Goal: Task Accomplishment & Management: Complete application form

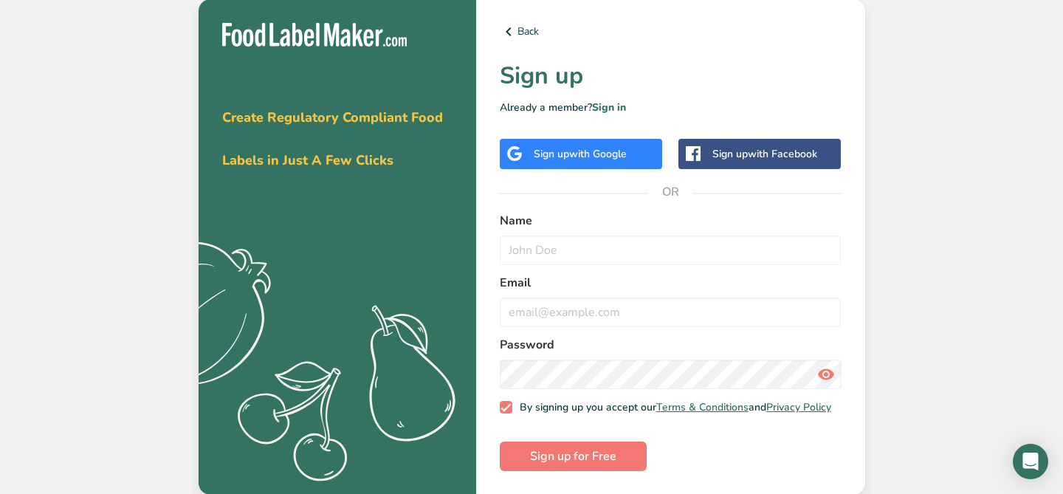
click at [588, 151] on span "with Google" at bounding box center [598, 154] width 58 height 14
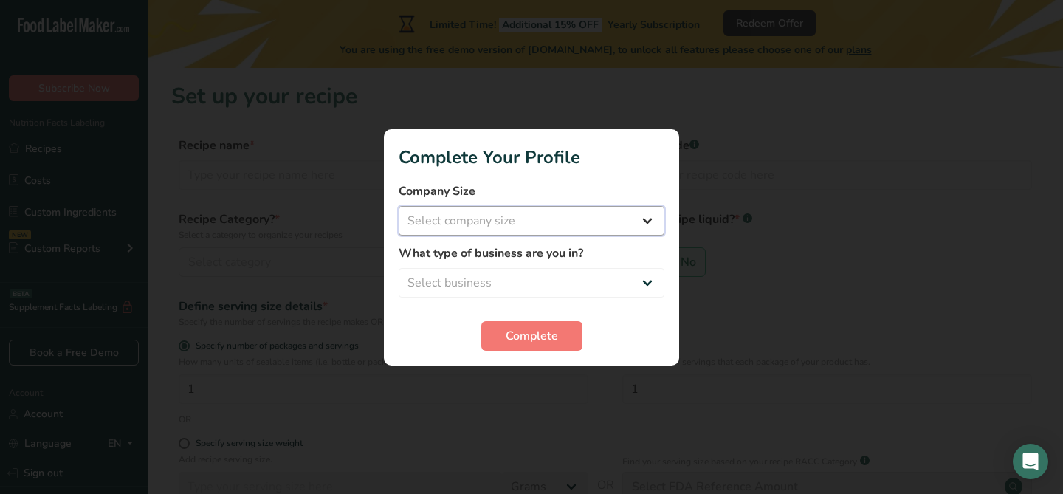
click at [550, 224] on select "Select company size Fewer than 10 Employees 10 to 50 Employees 51 to 500 Employ…" at bounding box center [532, 221] width 266 height 30
click at [534, 227] on select "Select company size Fewer than 10 Employees 10 to 50 Employees 51 to 500 Employ…" at bounding box center [532, 221] width 266 height 30
select select "1"
click at [399, 206] on select "Select company size Fewer than 10 Employees 10 to 50 Employees 51 to 500 Employ…" at bounding box center [532, 221] width 266 height 30
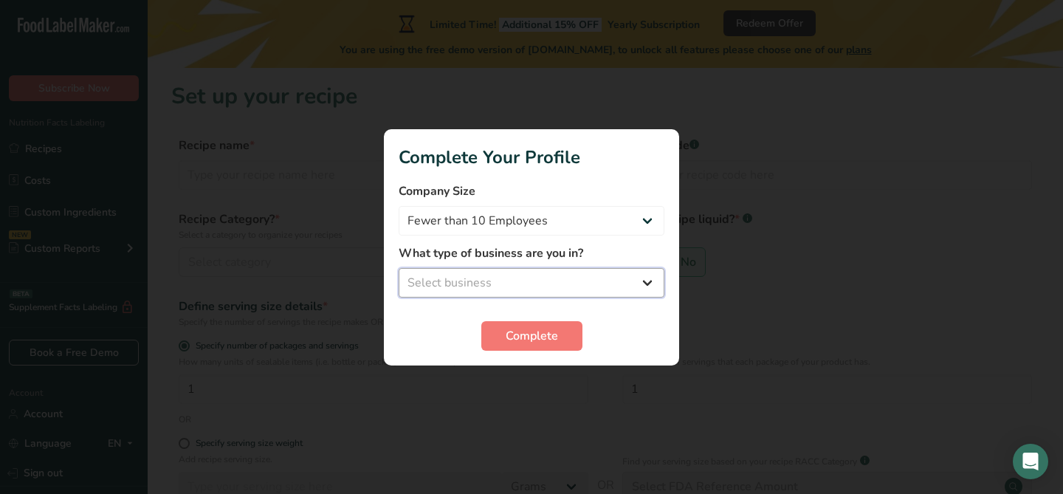
click at [500, 280] on select "Select business Packaged Food Manufacturer Restaurant & Cafe Bakery Meal Plans …" at bounding box center [532, 283] width 266 height 30
click at [576, 281] on select "Select business Packaged Food Manufacturer Restaurant & Cafe Bakery Meal Plans …" at bounding box center [532, 283] width 266 height 30
select select "8"
click at [399, 268] on select "Select business Packaged Food Manufacturer Restaurant & Cafe Bakery Meal Plans …" at bounding box center [532, 283] width 266 height 30
click at [559, 223] on select "Fewer than 10 Employees 10 to 50 Employees 51 to 500 Employees Over 500 Employe…" at bounding box center [532, 221] width 266 height 30
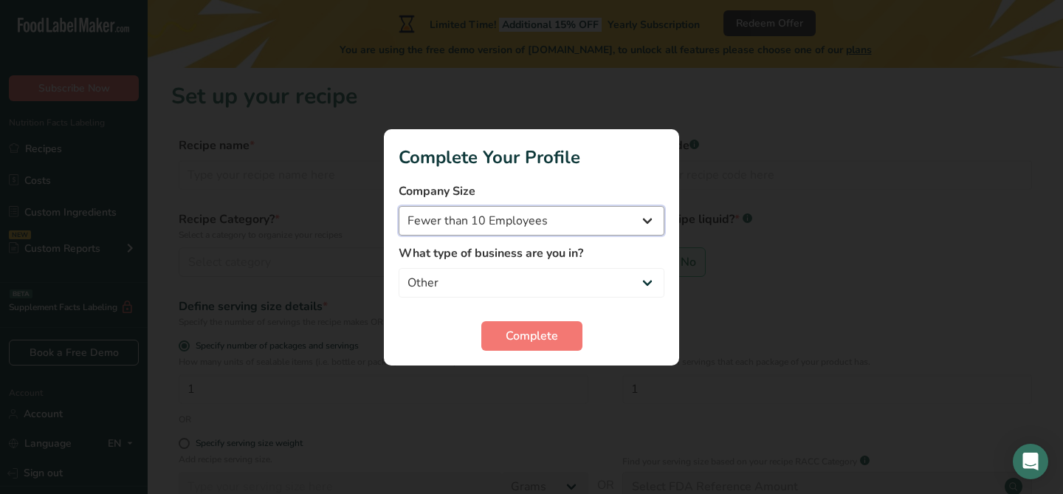
select select "2"
click at [399, 206] on select "Fewer than 10 Employees 10 to 50 Employees 51 to 500 Employees Over 500 Employe…" at bounding box center [532, 221] width 266 height 30
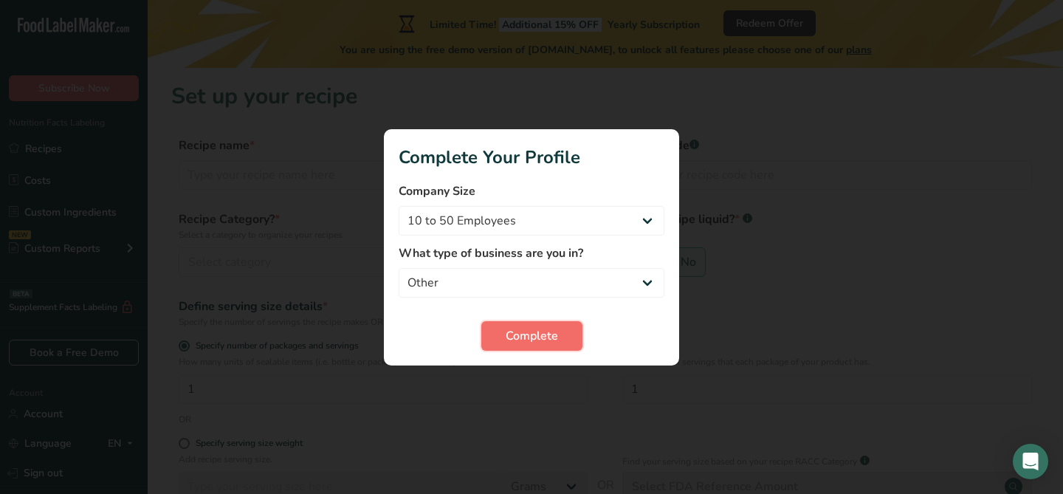
click at [541, 332] on span "Complete" at bounding box center [532, 336] width 52 height 18
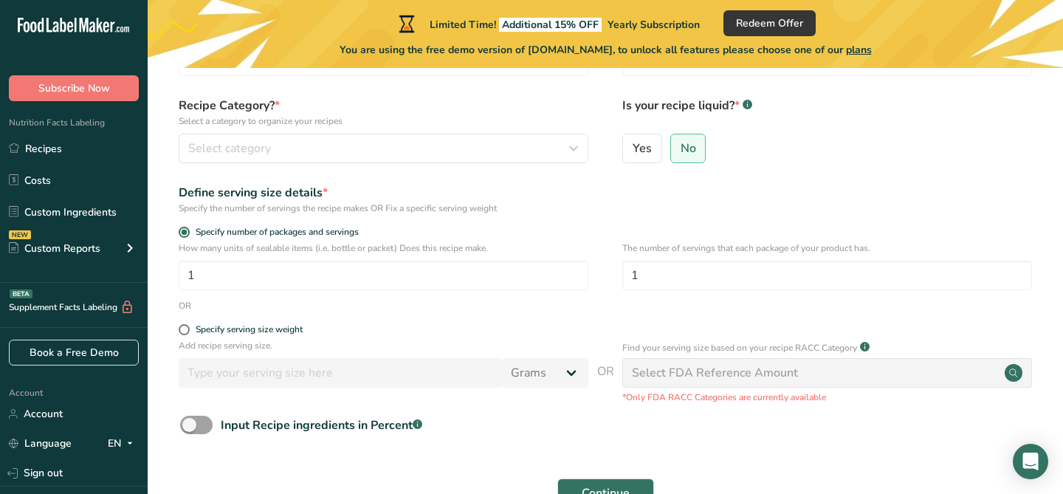
scroll to position [207, 0]
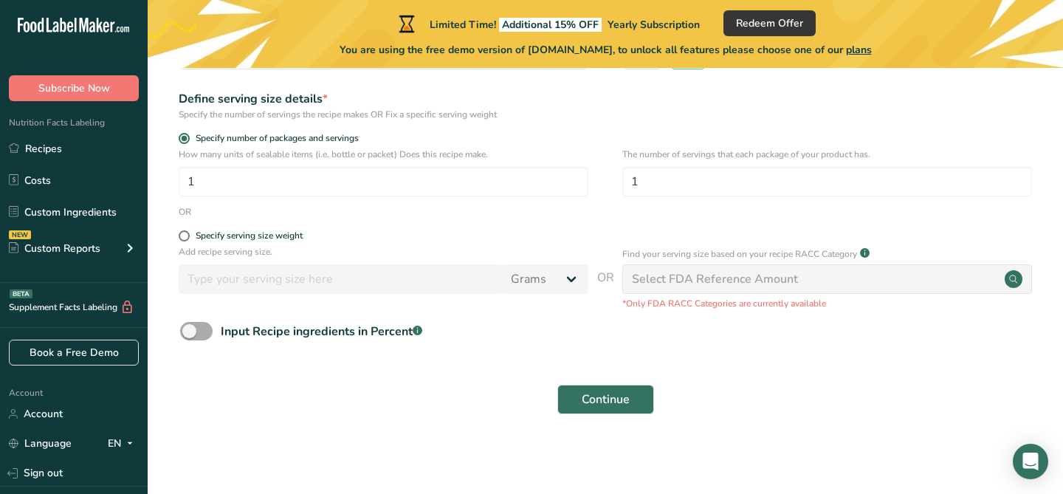
click at [198, 331] on span at bounding box center [196, 331] width 32 height 18
click at [190, 331] on input "Input Recipe ingredients in Percent .a-a{fill:#347362;}.b-a{fill:#fff;}" at bounding box center [185, 331] width 10 height 10
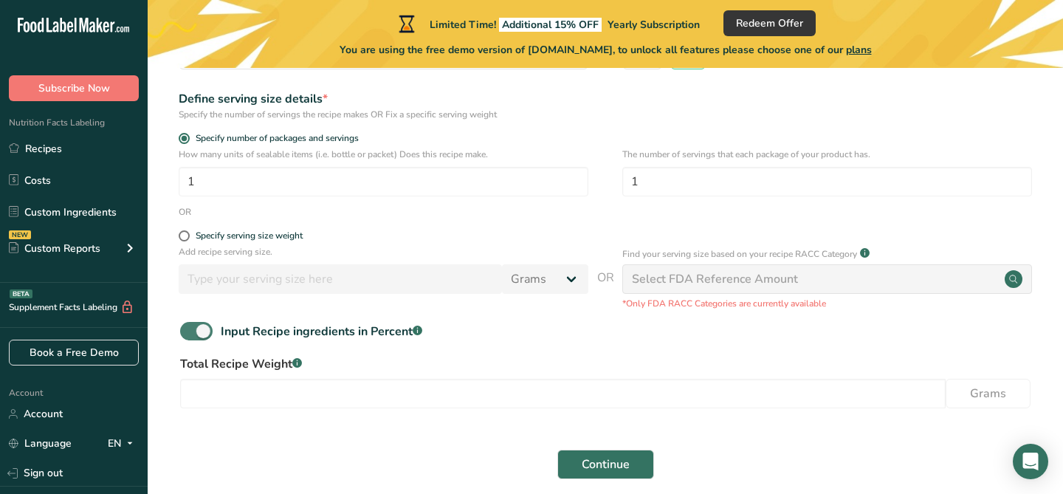
click at [198, 331] on span at bounding box center [196, 331] width 32 height 18
click at [190, 331] on input "Input Recipe ingredients in Percent .a-a{fill:#347362;}.b-a{fill:#fff;}" at bounding box center [185, 331] width 10 height 10
checkbox input "false"
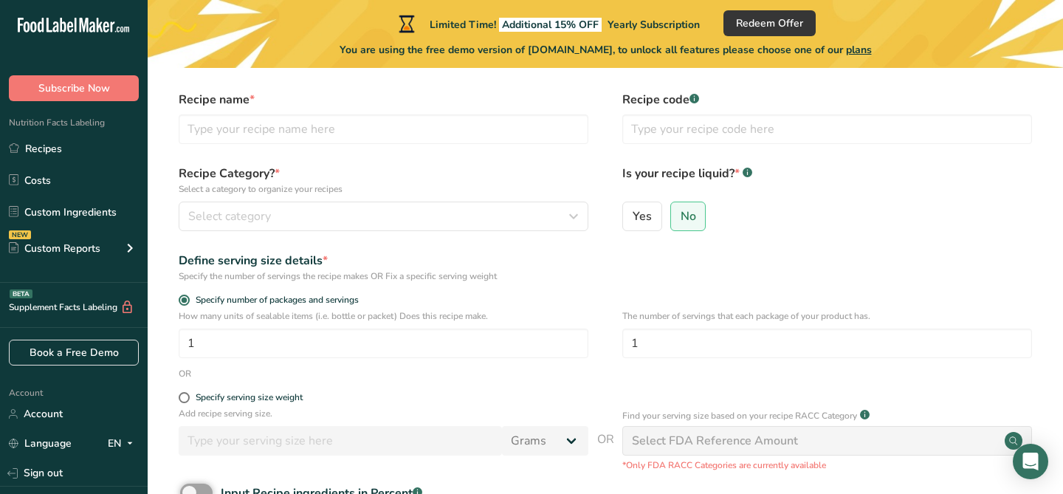
scroll to position [0, 0]
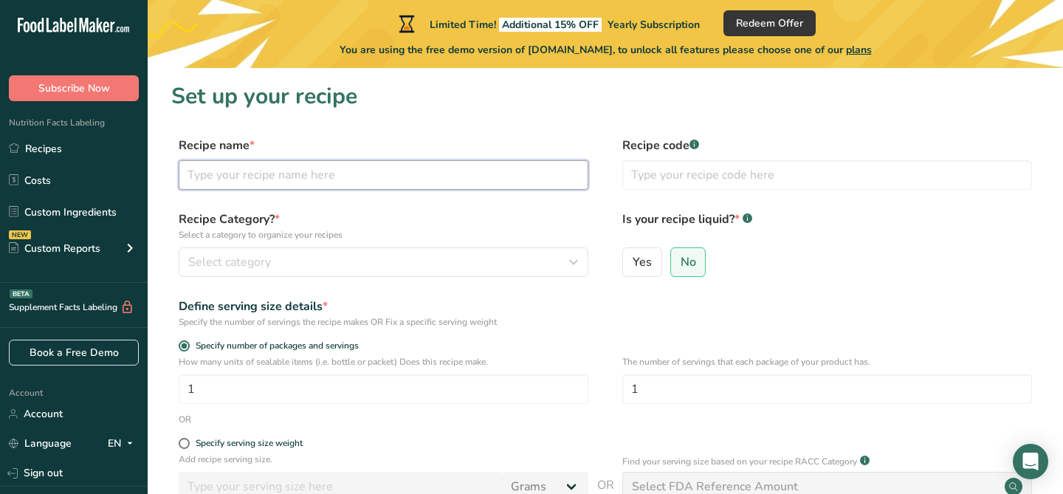
click at [306, 183] on input "text" at bounding box center [384, 175] width 410 height 30
type input "Banana Muffins"
click at [419, 210] on form "Recipe name * Banana Muffins Recipe code .a-a{fill:#347362;}.b-a{fill:#fff;} Re…" at bounding box center [605, 384] width 868 height 494
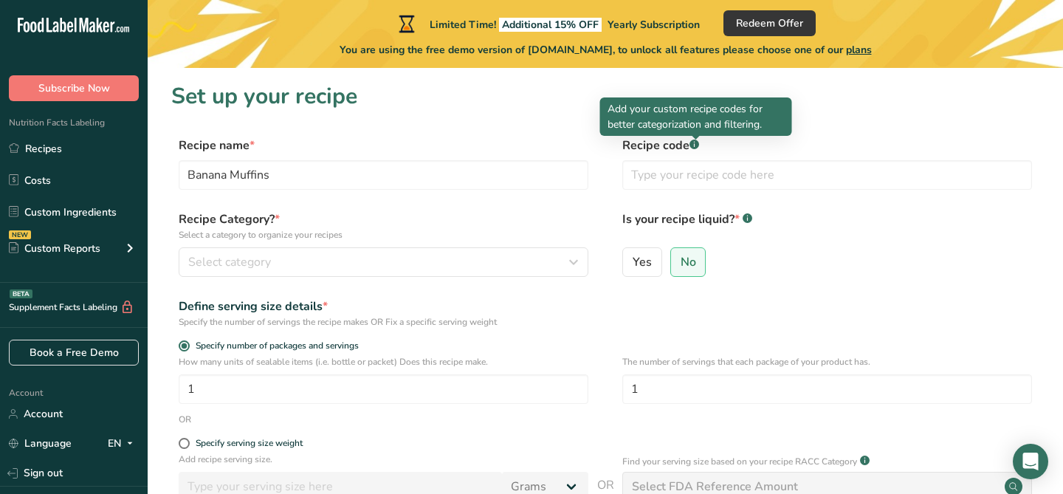
click at [694, 145] on rect at bounding box center [694, 144] width 10 height 10
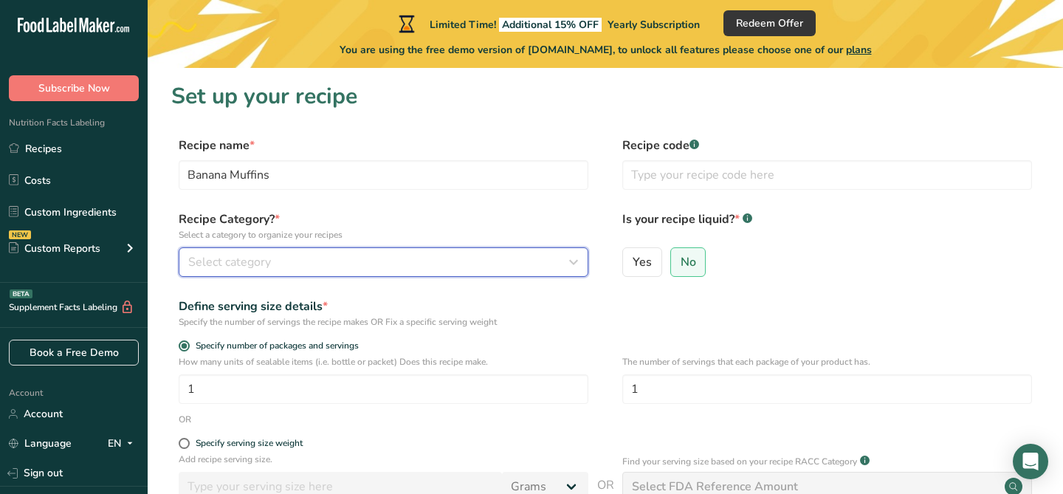
click at [378, 264] on div "Select category" at bounding box center [379, 262] width 382 height 18
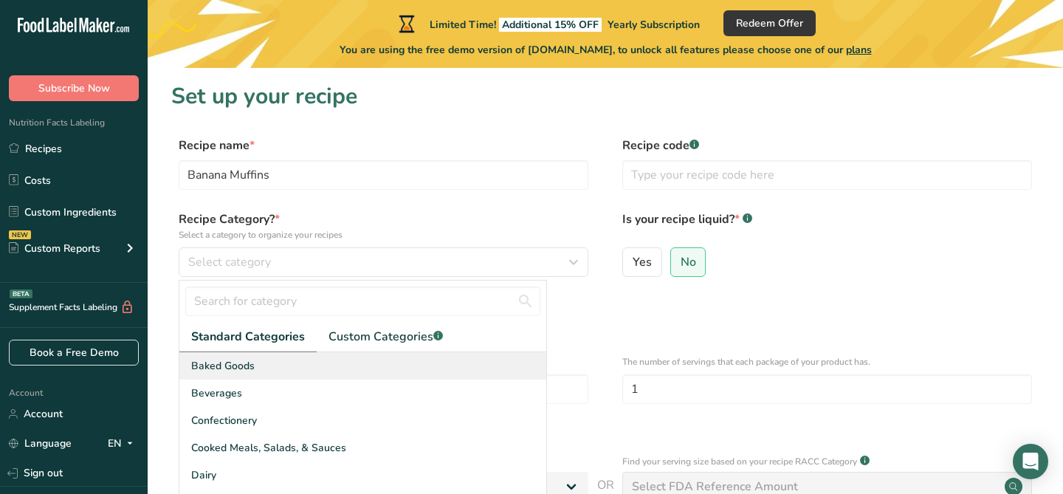
click at [311, 370] on div "Baked Goods" at bounding box center [362, 365] width 367 height 27
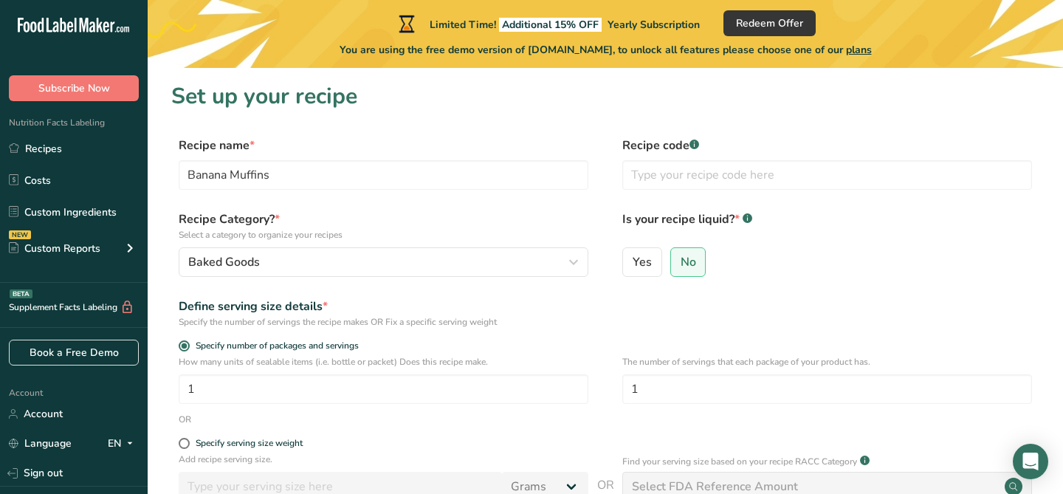
click at [734, 278] on div "Yes No" at bounding box center [827, 266] width 410 height 38
click at [633, 261] on span "Yes" at bounding box center [641, 262] width 19 height 15
click at [632, 261] on input "Yes" at bounding box center [628, 262] width 10 height 10
radio input "true"
radio input "false"
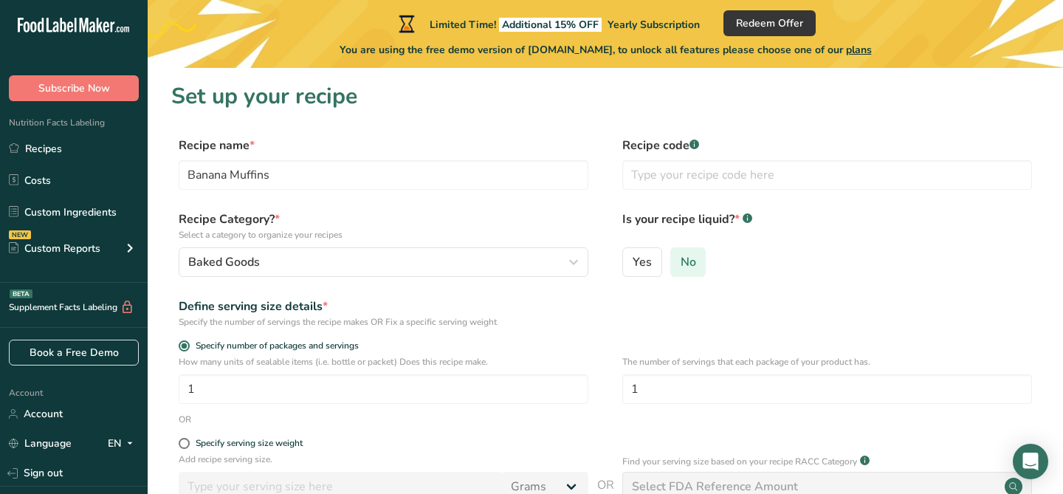
select select "22"
click at [681, 262] on span "No" at bounding box center [687, 262] width 15 height 15
click at [680, 262] on input "No" at bounding box center [676, 262] width 10 height 10
radio input "true"
radio input "false"
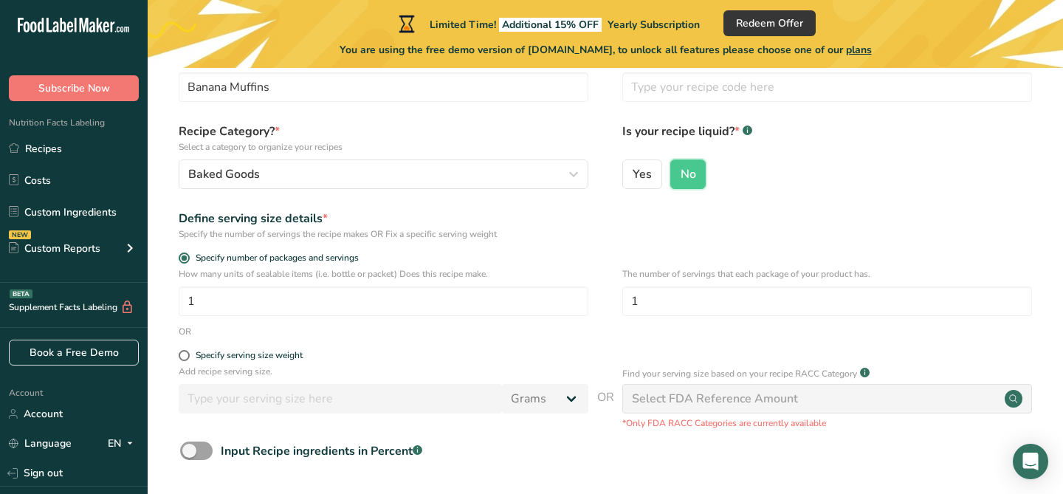
scroll to position [94, 0]
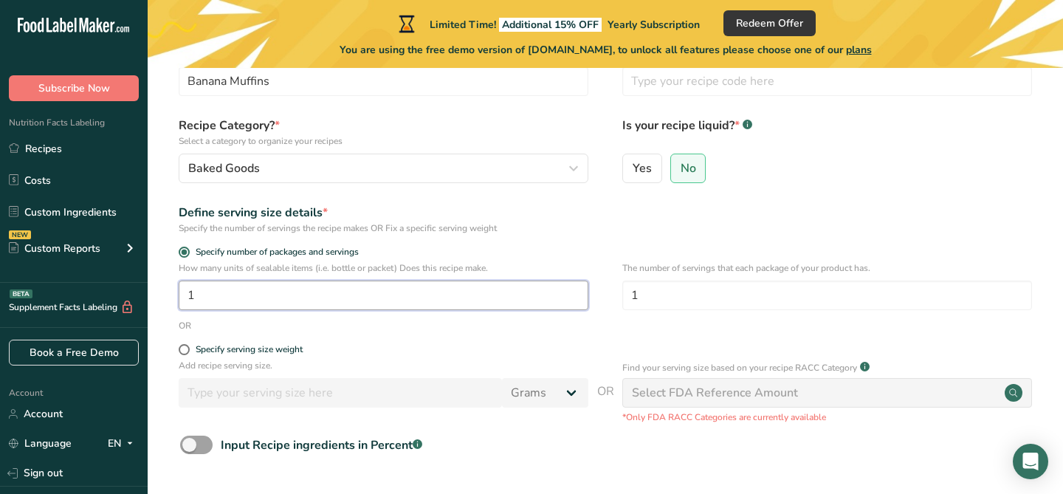
click at [350, 303] on input "1" at bounding box center [384, 295] width 410 height 30
type input "1"
type input "16"
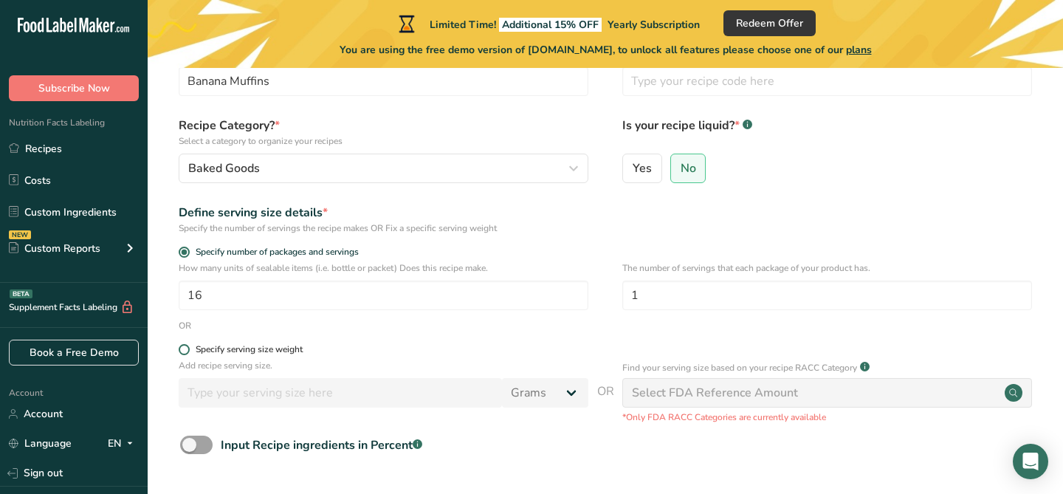
click at [437, 344] on label "Specify serving size weight" at bounding box center [384, 349] width 410 height 11
click at [188, 345] on input "Specify serving size weight" at bounding box center [184, 350] width 10 height 10
radio input "true"
radio input "false"
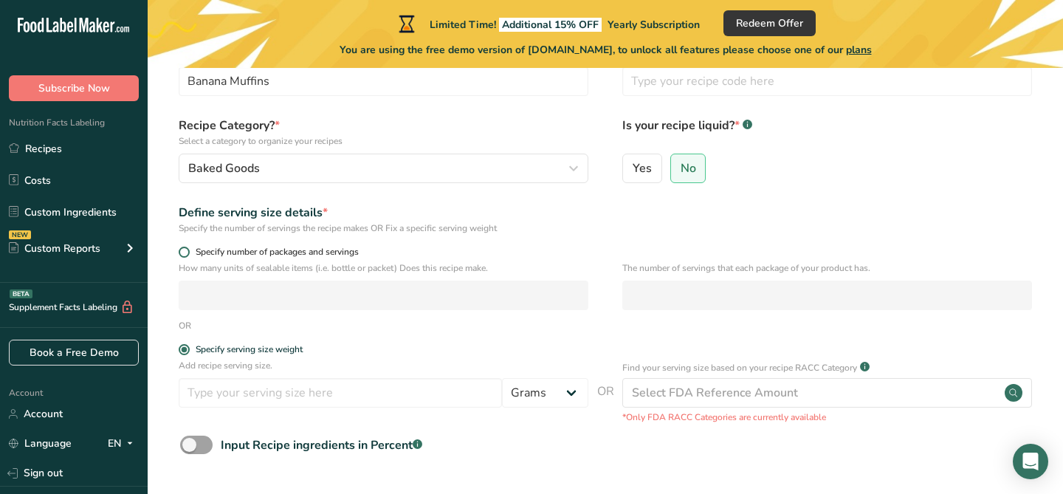
click at [182, 254] on span at bounding box center [184, 251] width 11 height 11
click at [182, 254] on input "Specify number of packages and servings" at bounding box center [184, 252] width 10 height 10
radio input "true"
radio input "false"
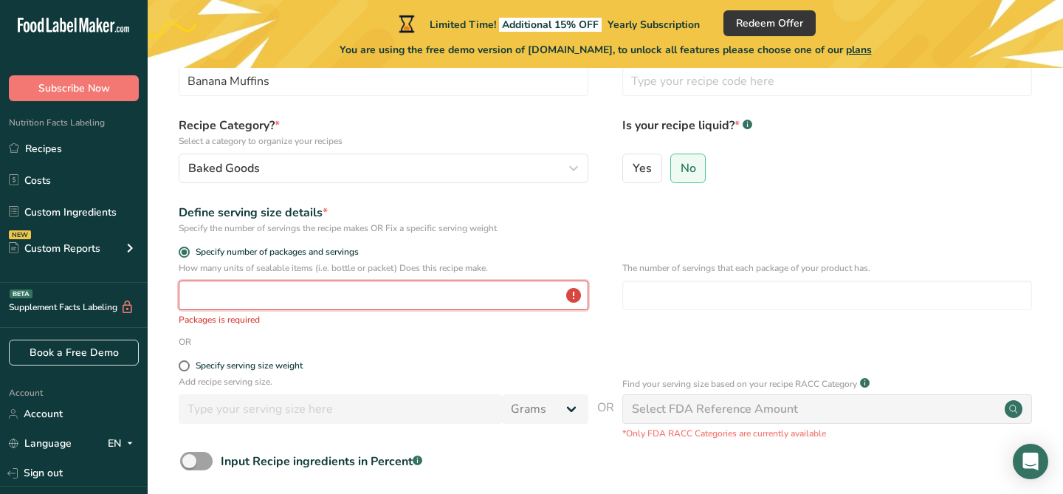
click at [204, 294] on input "number" at bounding box center [384, 295] width 410 height 30
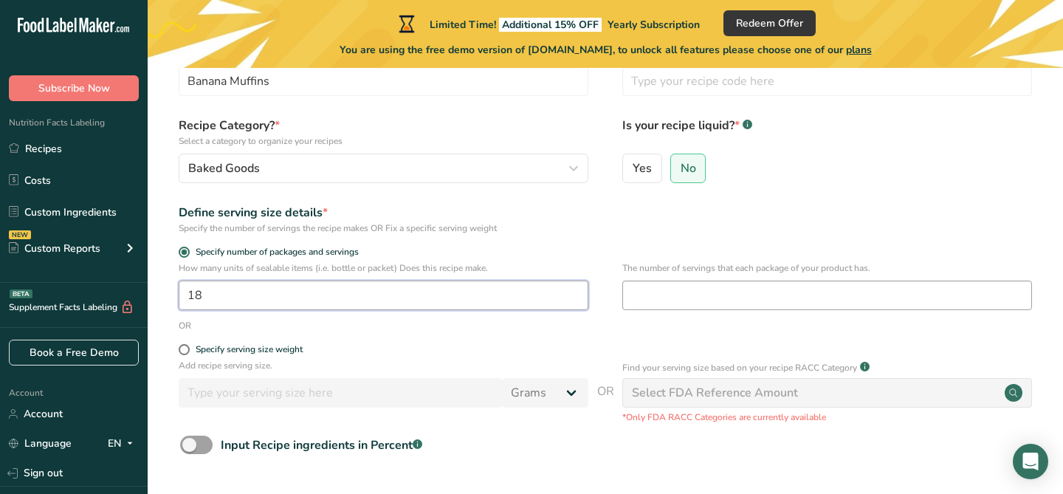
type input "18"
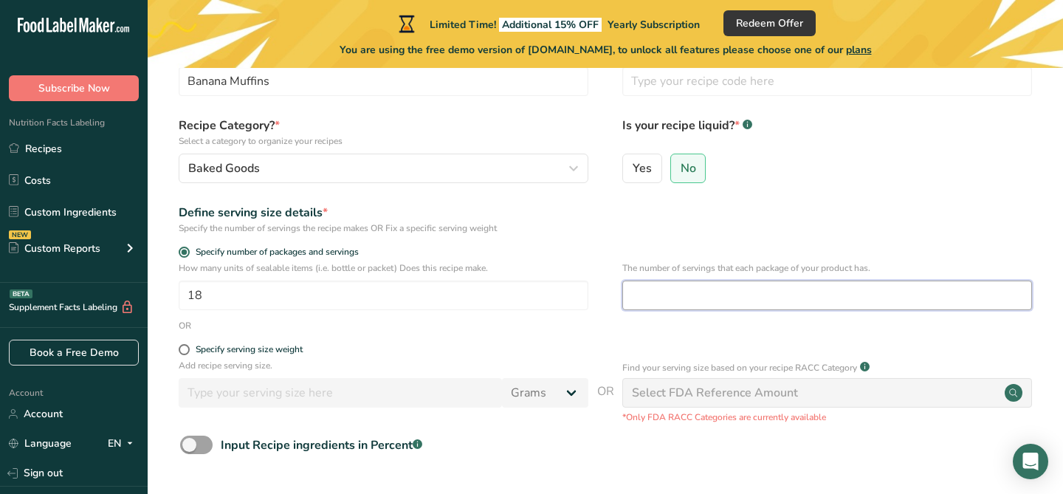
click at [651, 286] on input "number" at bounding box center [827, 295] width 410 height 30
type input "1"
click at [635, 331] on div "OR" at bounding box center [605, 325] width 868 height 13
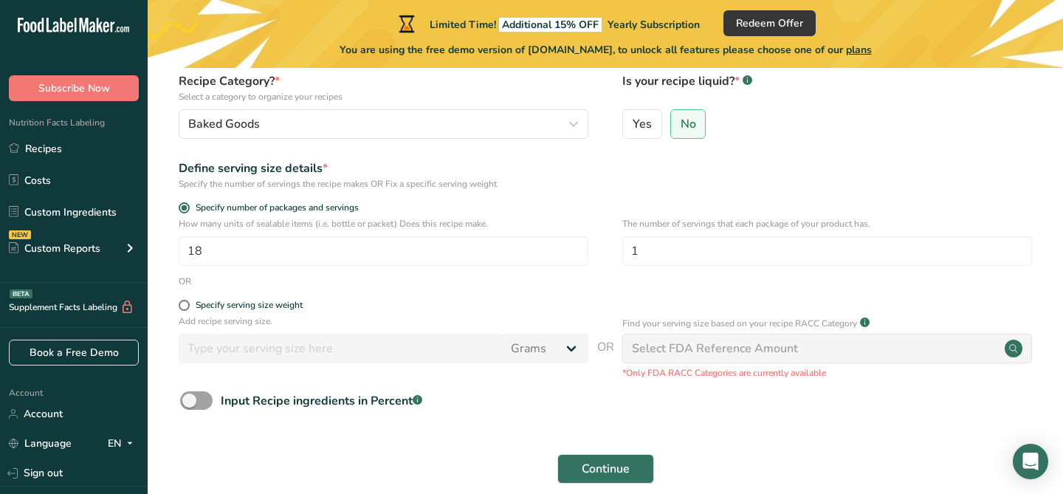
scroll to position [207, 0]
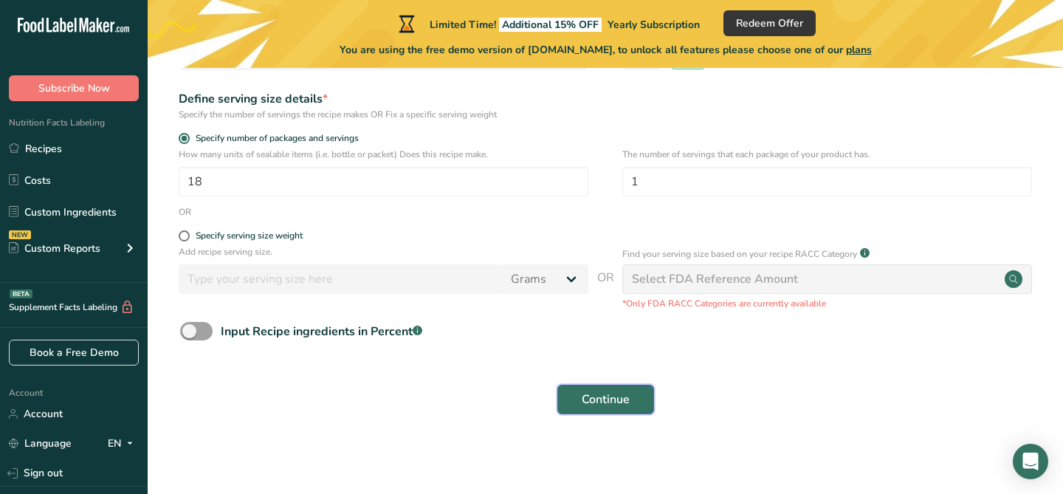
click at [579, 396] on button "Continue" at bounding box center [605, 400] width 97 height 30
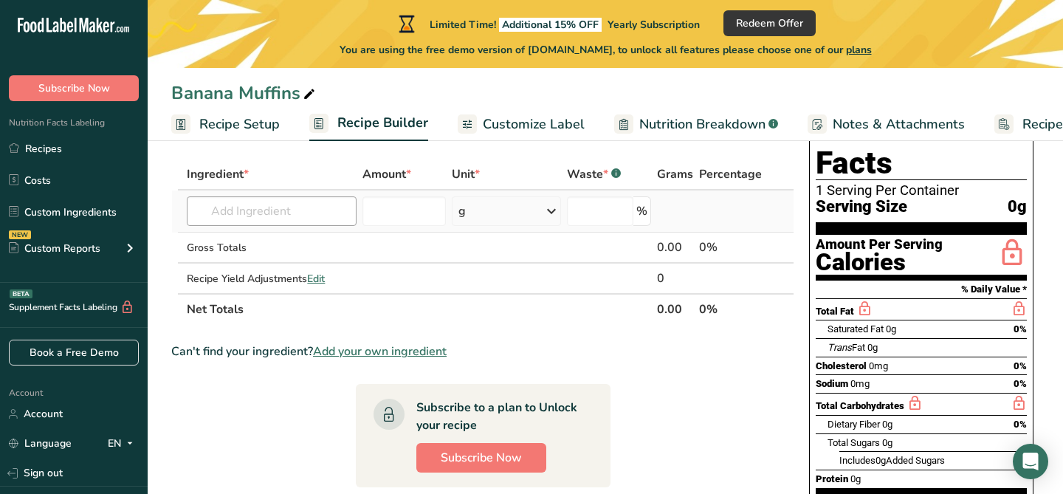
scroll to position [66, 0]
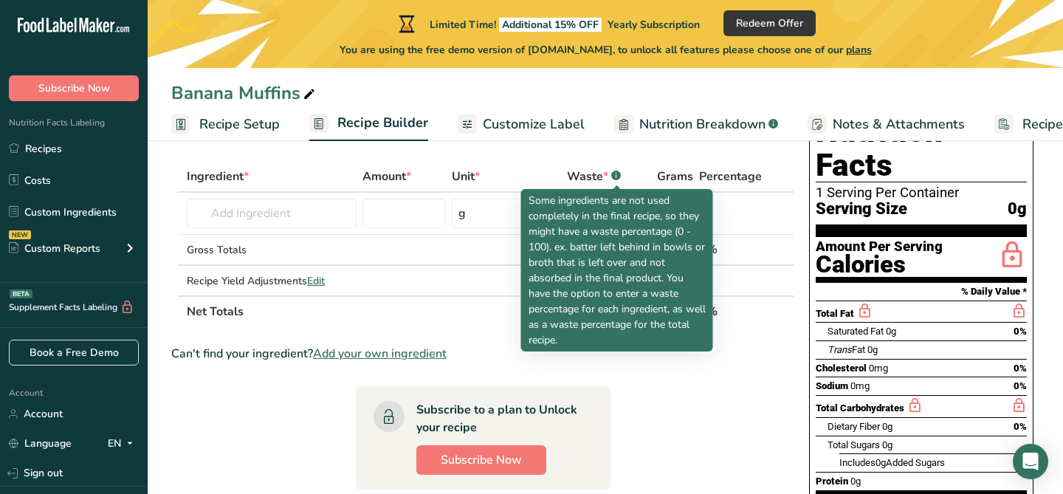
click at [616, 172] on rect at bounding box center [616, 175] width 10 height 10
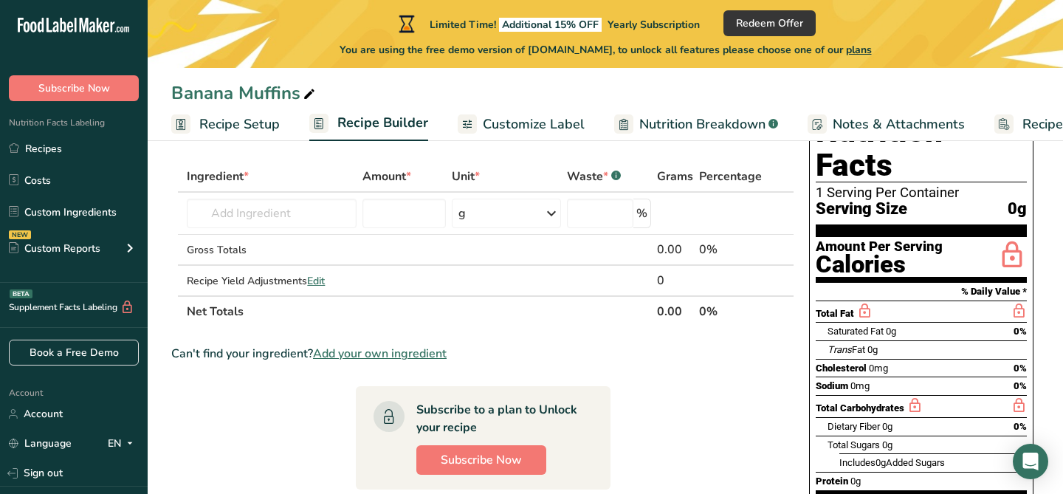
click at [599, 176] on div "Waste * .a-a{fill:#347362;}.b-a{fill:#fff;}" at bounding box center [594, 177] width 54 height 18
click at [537, 162] on th "Unit *" at bounding box center [506, 177] width 115 height 31
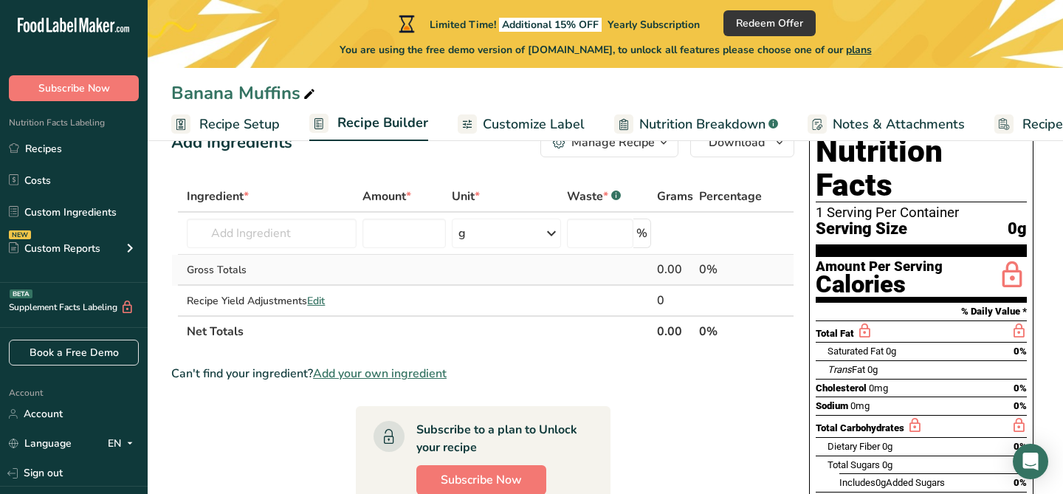
scroll to position [51, 0]
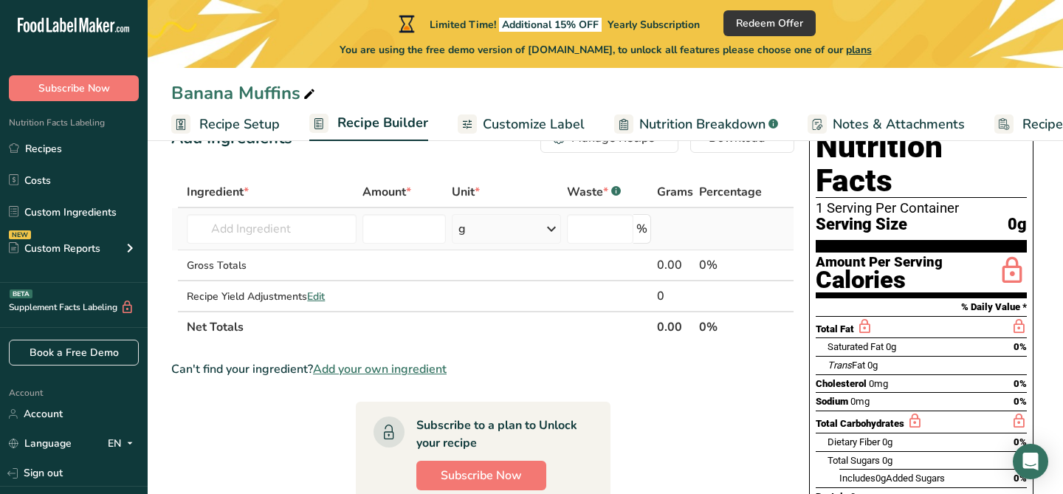
click at [505, 233] on div "g" at bounding box center [506, 229] width 109 height 30
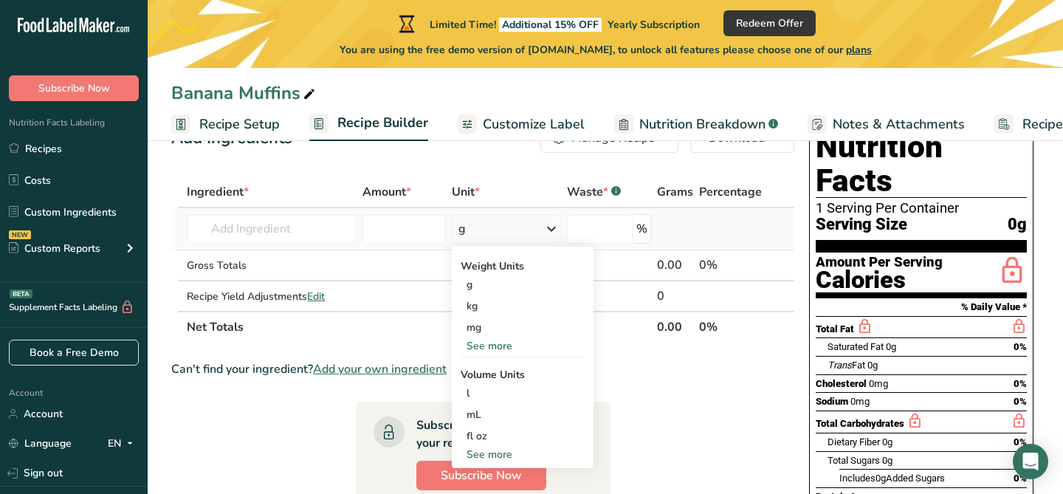
click at [493, 348] on div "See more" at bounding box center [523, 345] width 124 height 15
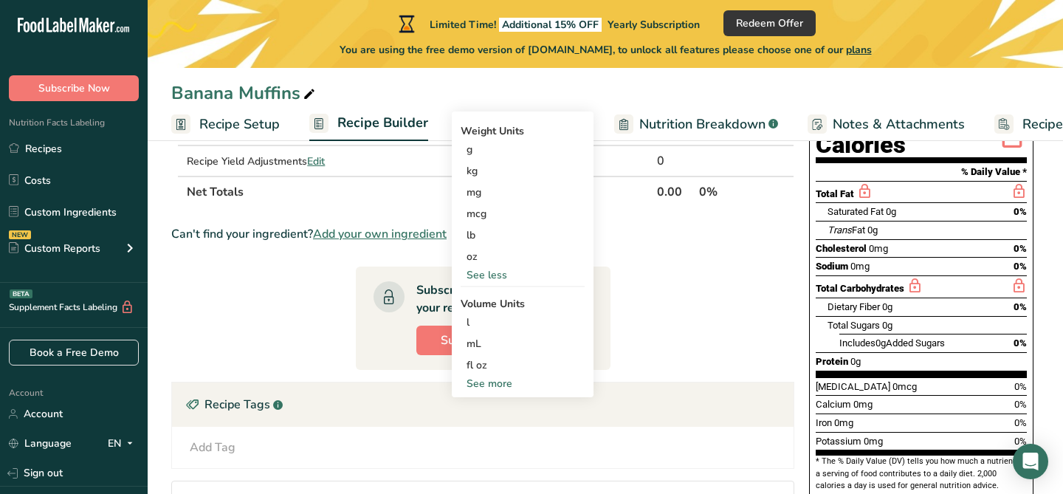
scroll to position [188, 0]
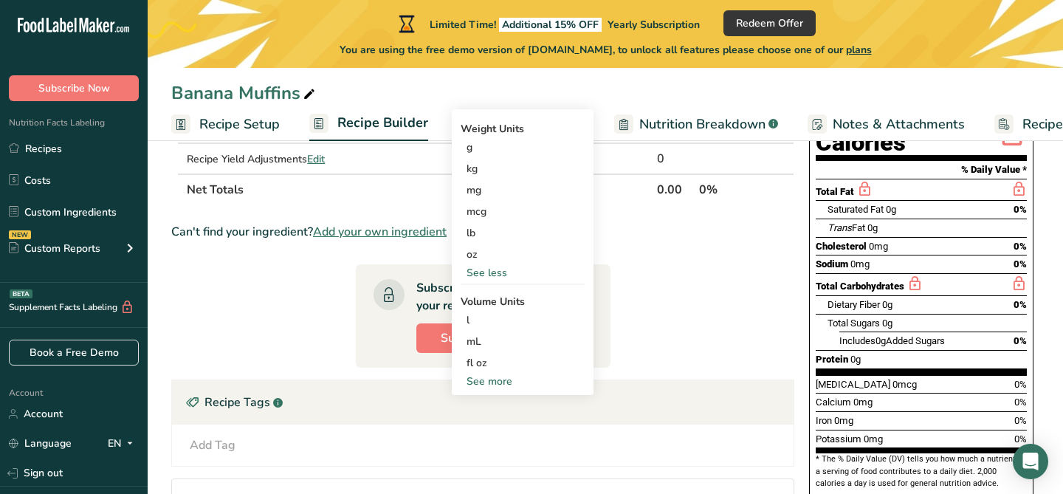
click at [490, 382] on div "See more" at bounding box center [523, 380] width 124 height 15
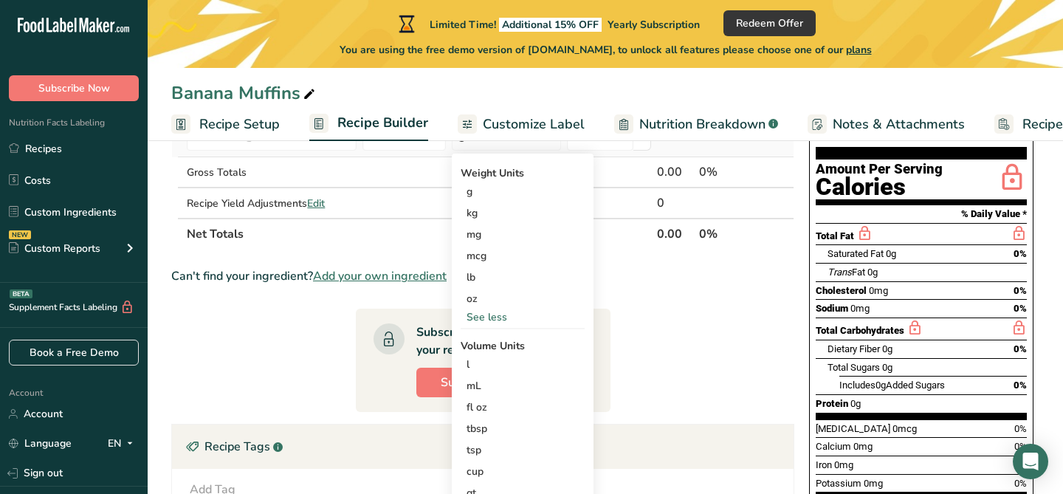
scroll to position [147, 0]
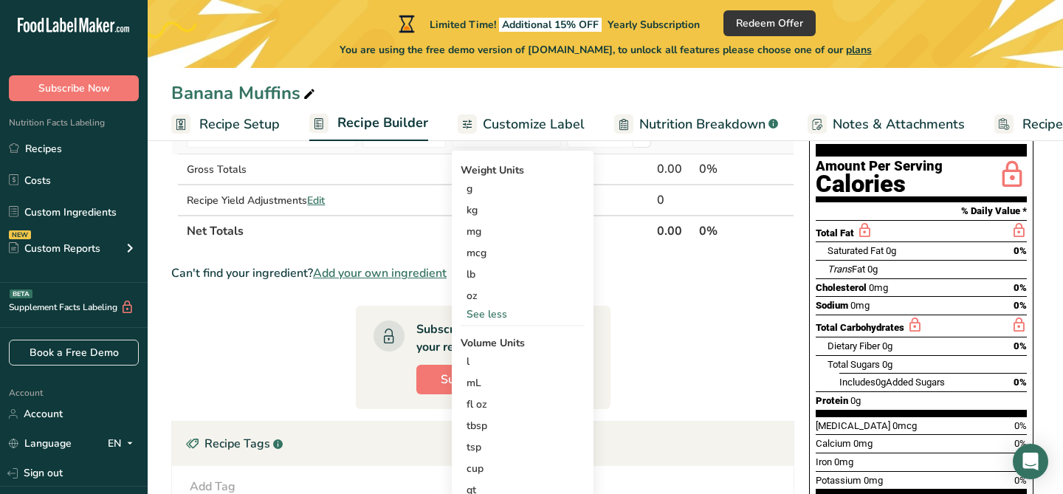
click at [502, 311] on div "See less" at bounding box center [523, 313] width 124 height 15
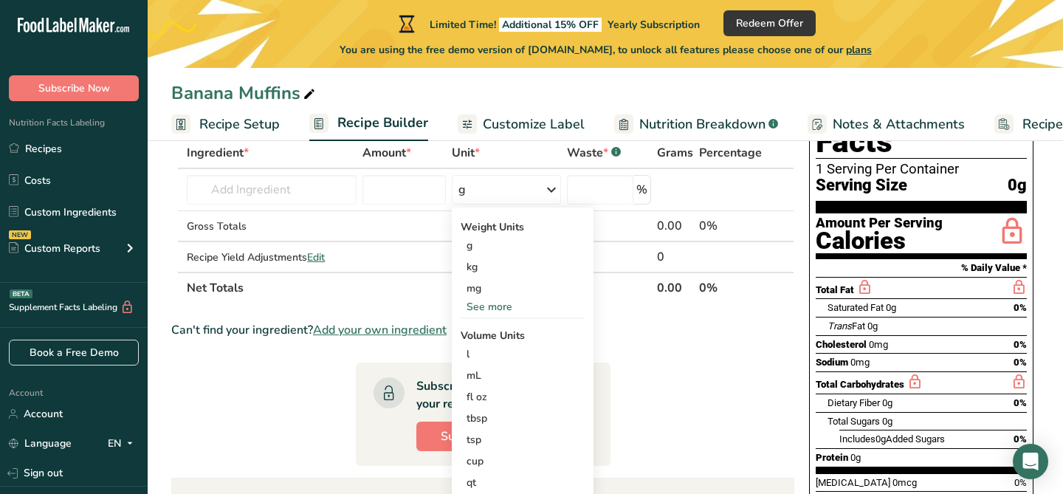
scroll to position [88, 0]
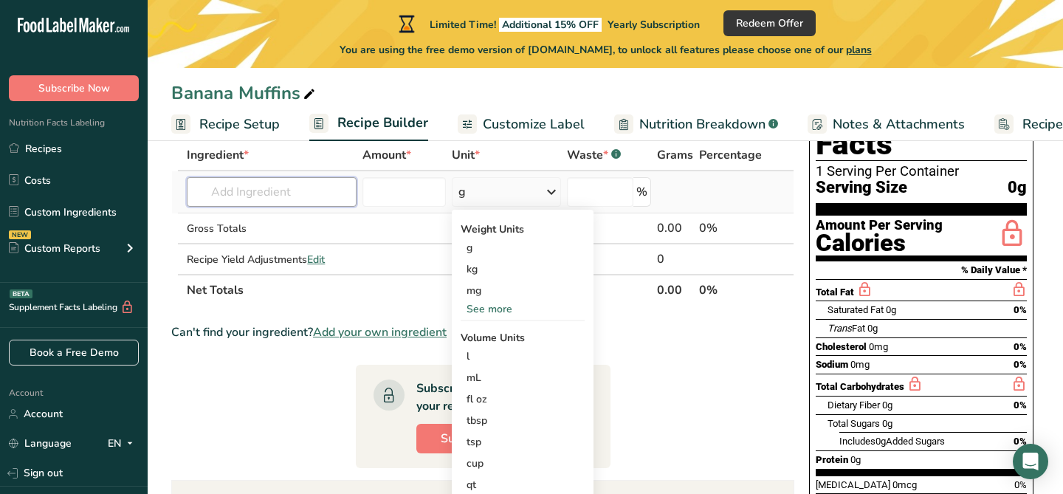
click at [277, 200] on input "text" at bounding box center [272, 192] width 170 height 30
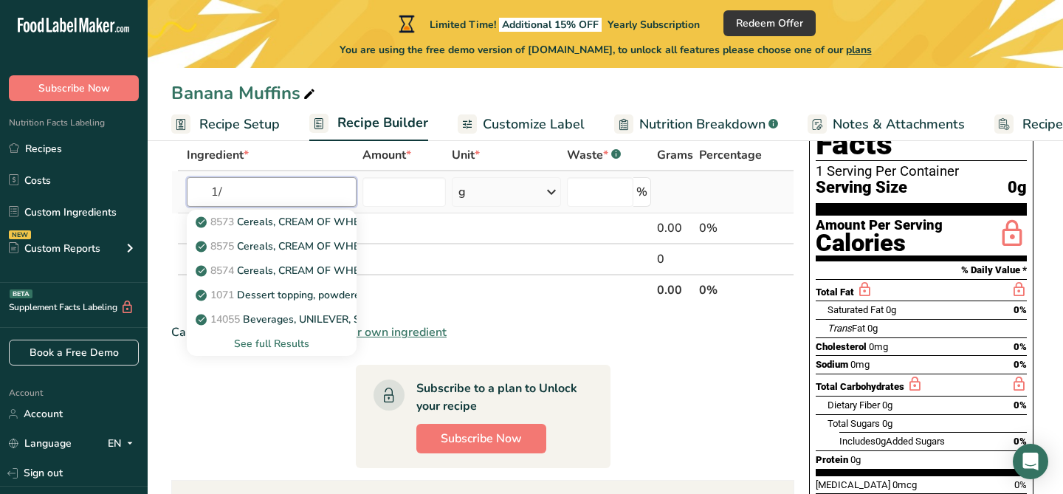
type input "1"
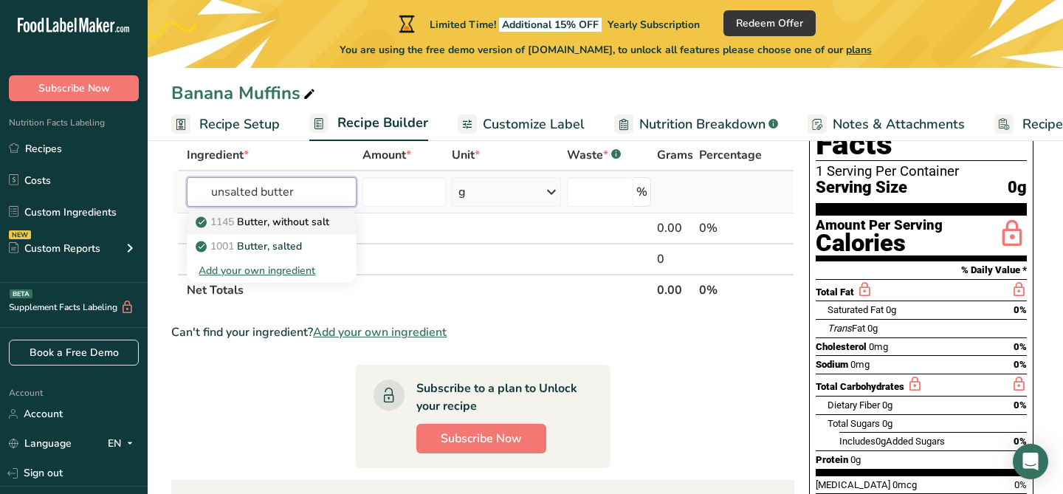
type input "unsalted butter"
click at [268, 221] on p "1145 Butter, without salt" at bounding box center [264, 221] width 131 height 15
type input "Butter, without salt"
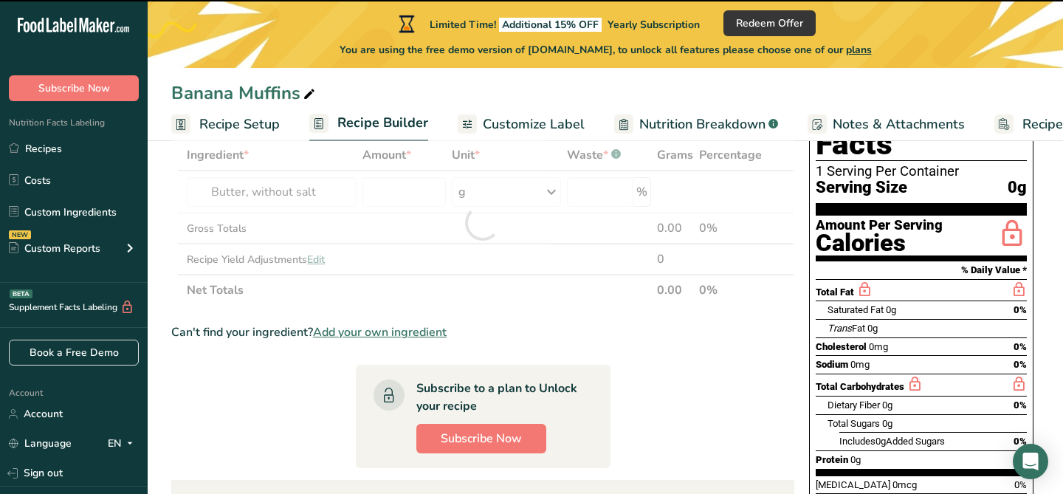
type input "0"
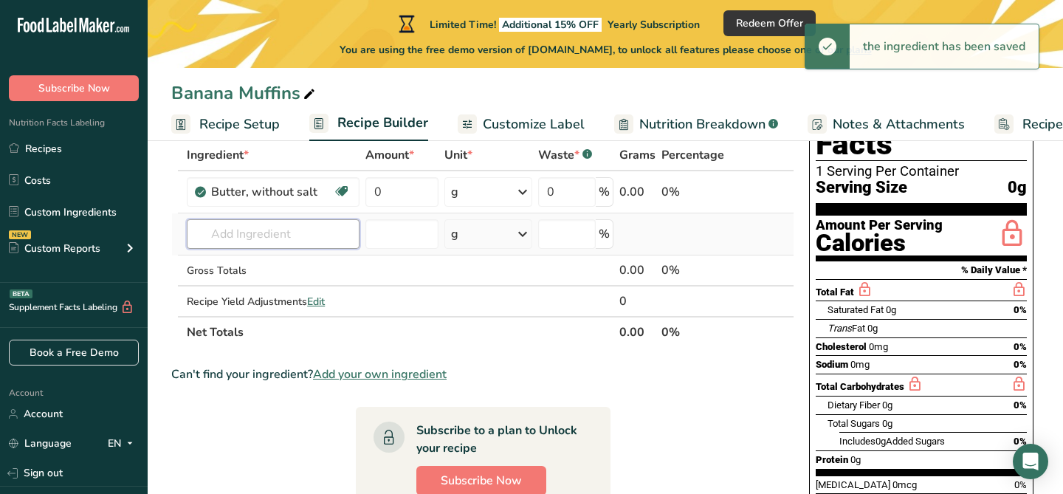
click at [311, 238] on input "text" at bounding box center [273, 234] width 172 height 30
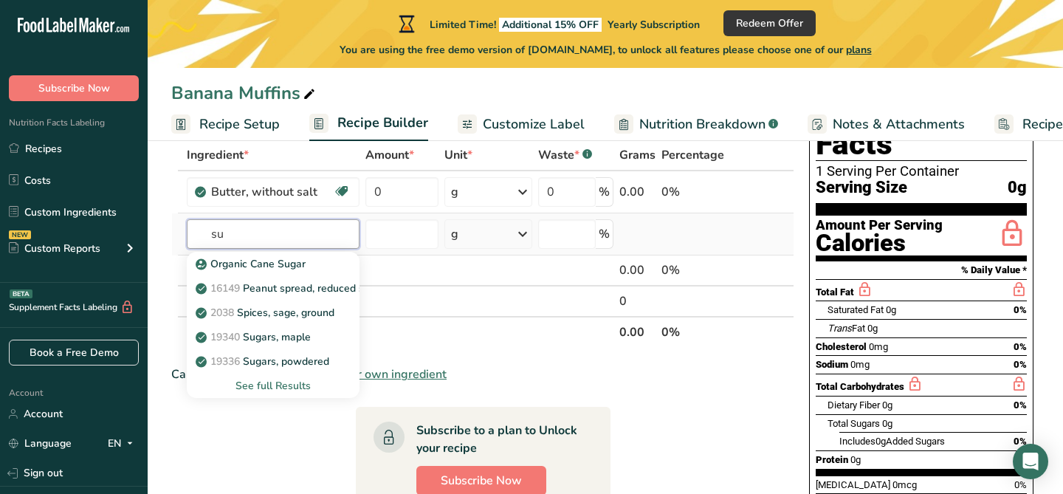
type input "s"
type input "sugar"
click at [316, 270] on div "Organic Cane Sugar" at bounding box center [261, 263] width 125 height 15
type input "Organic Cane Sugar"
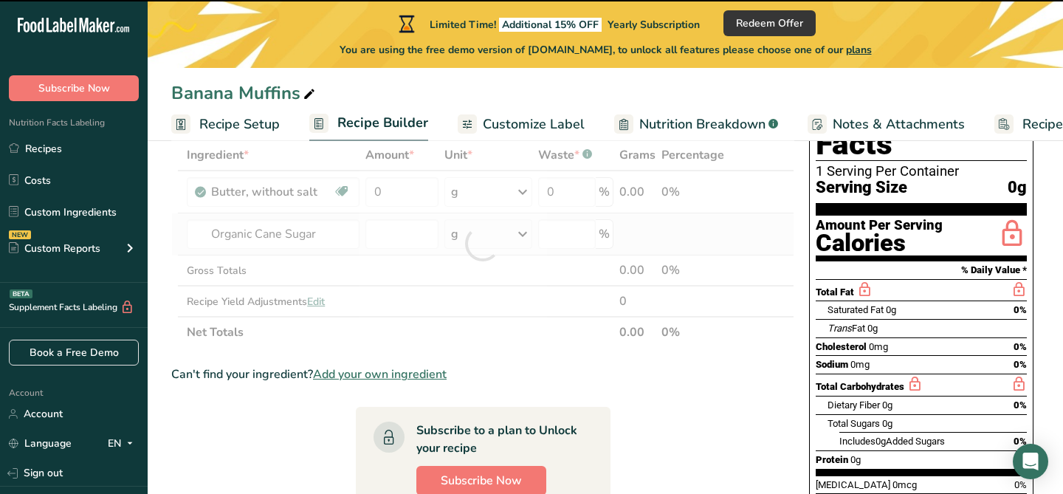
type input "0"
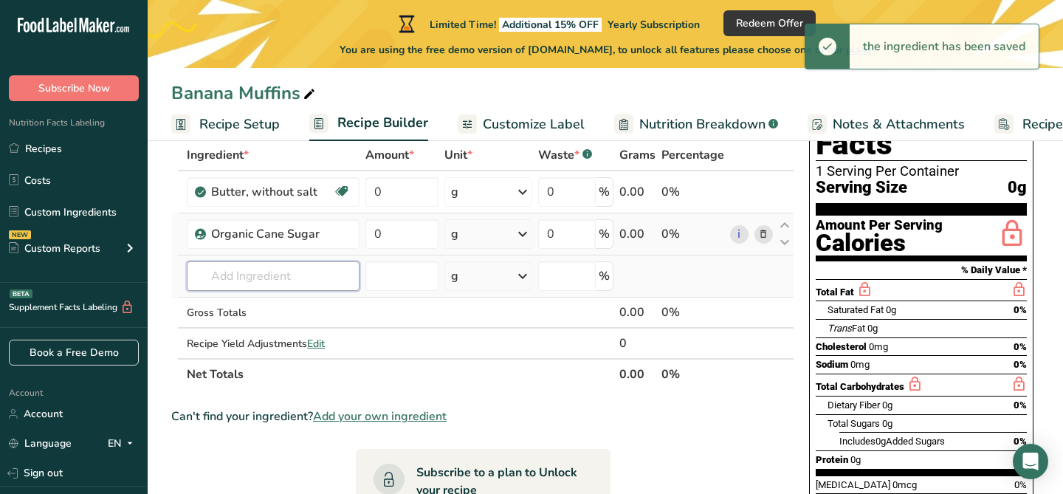
click at [308, 281] on input "text" at bounding box center [273, 276] width 172 height 30
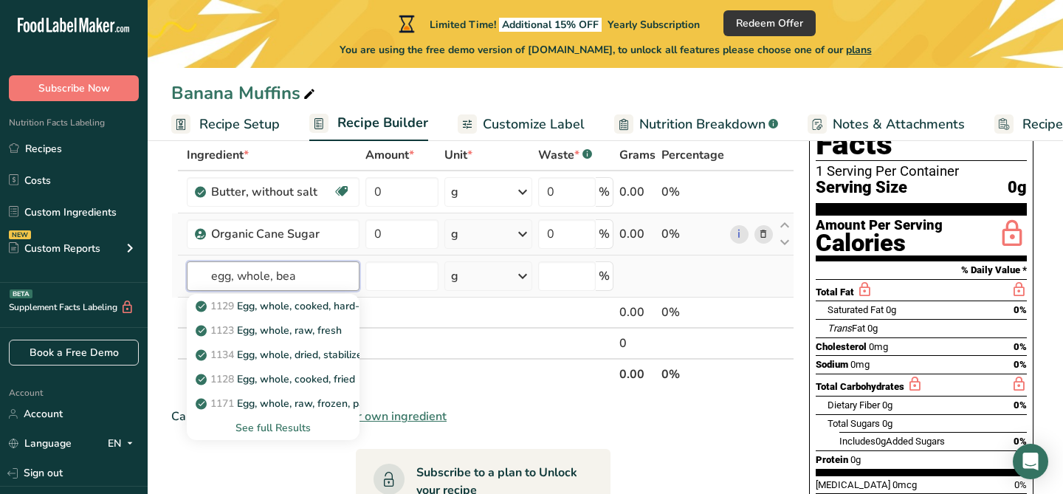
type input "egg, whole, beat"
